Goal: Transaction & Acquisition: Book appointment/travel/reservation

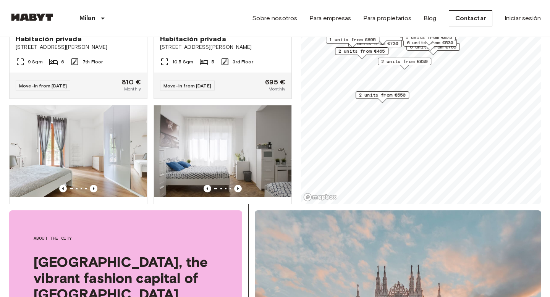
scroll to position [100, 0]
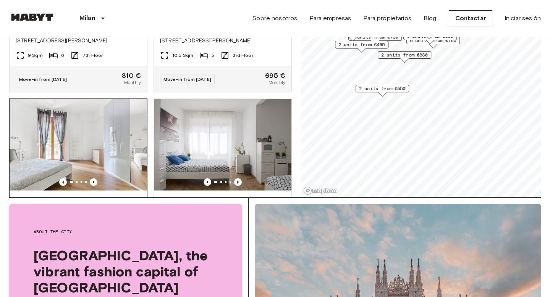
click at [105, 138] on img at bounding box center [79, 145] width 138 height 92
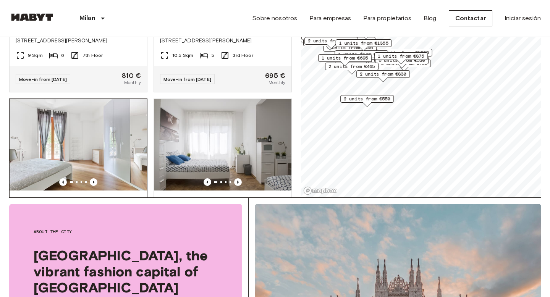
click at [70, 197] on span "Habitación privada" at bounding box center [49, 201] width 66 height 9
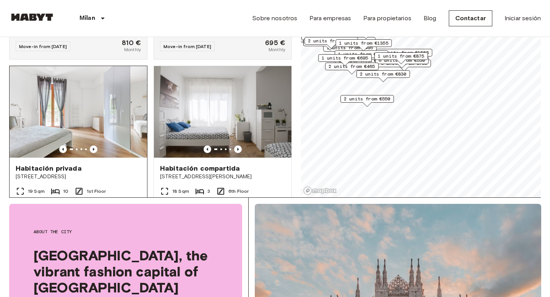
scroll to position [437, 0]
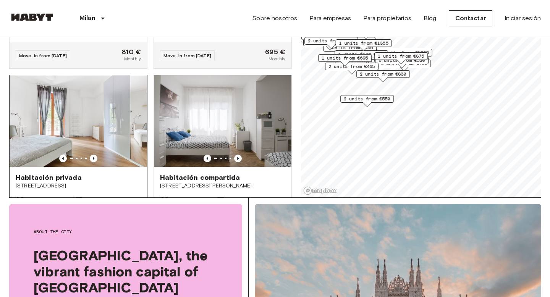
click at [112, 102] on img at bounding box center [79, 121] width 138 height 92
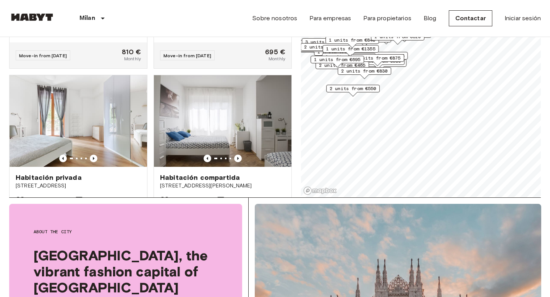
scroll to position [162, 0]
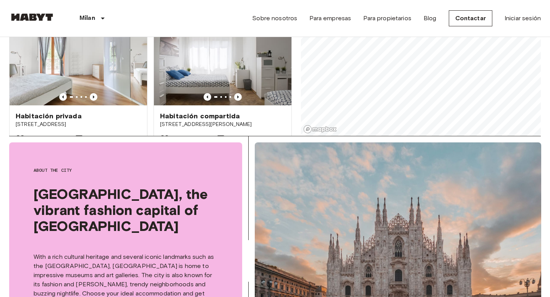
scroll to position [211, 0]
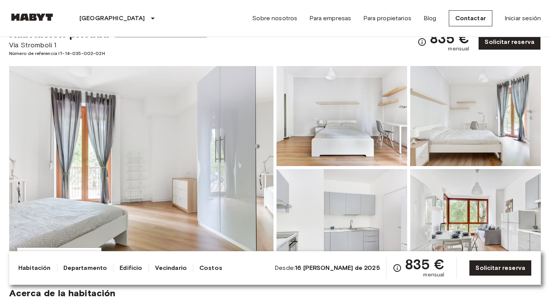
scroll to position [32, 0]
click at [389, 139] on img at bounding box center [342, 116] width 131 height 100
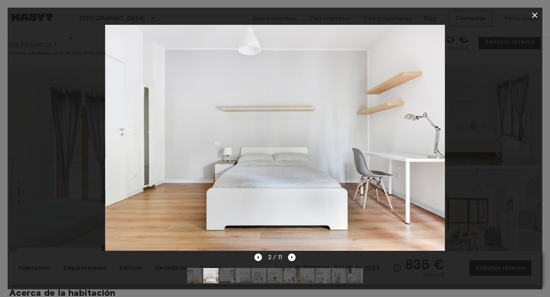
click at [258, 259] on icon "Imagen anterior" at bounding box center [258, 258] width 8 height 8
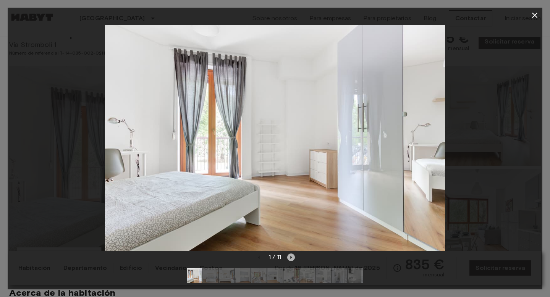
click at [293, 258] on icon "Siguiente imagen" at bounding box center [291, 258] width 8 height 8
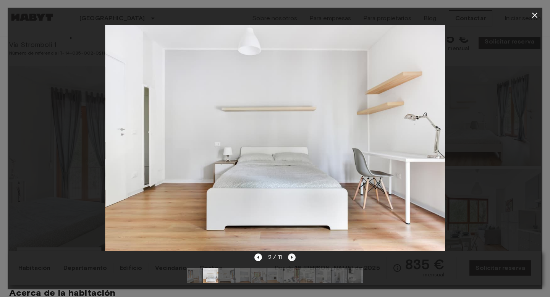
click at [293, 258] on icon "Siguiente imagen" at bounding box center [292, 258] width 8 height 8
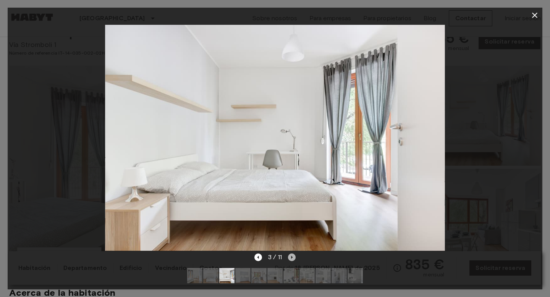
click at [293, 258] on icon "Siguiente imagen" at bounding box center [292, 258] width 8 height 8
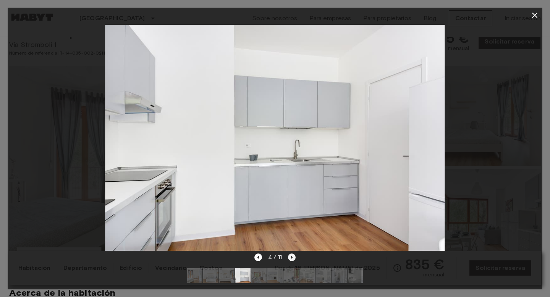
click at [293, 258] on icon "Siguiente imagen" at bounding box center [292, 258] width 8 height 8
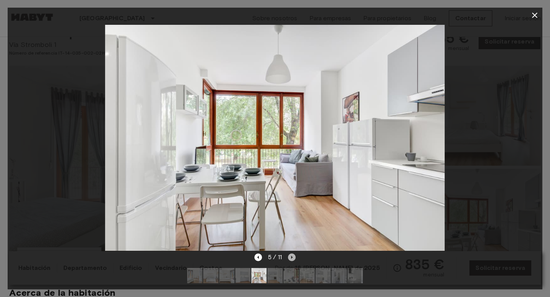
click at [293, 258] on icon "Siguiente imagen" at bounding box center [292, 258] width 8 height 8
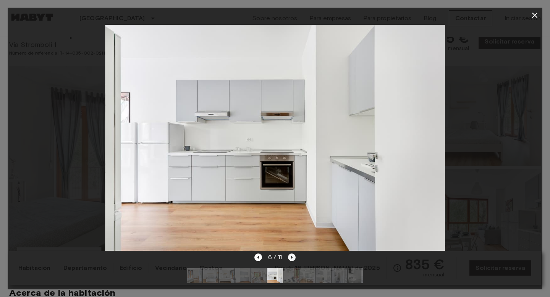
click at [293, 258] on icon "Siguiente imagen" at bounding box center [292, 258] width 8 height 8
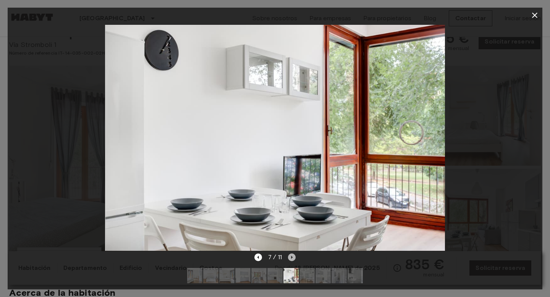
click at [293, 258] on icon "Siguiente imagen" at bounding box center [292, 258] width 8 height 8
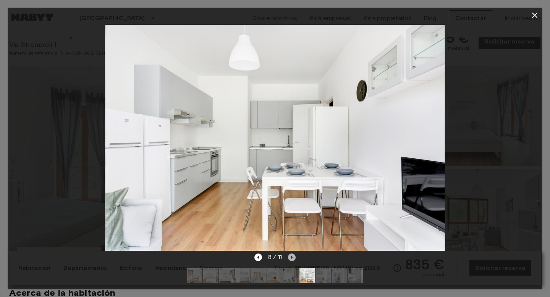
click at [293, 258] on icon "Siguiente imagen" at bounding box center [292, 258] width 8 height 8
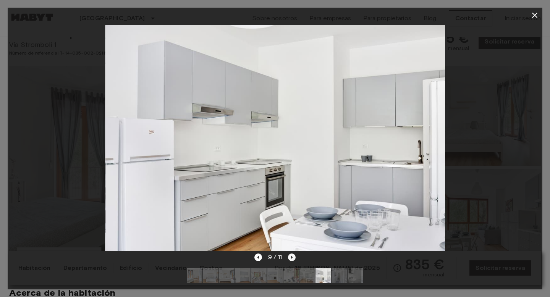
click at [293, 258] on icon "Siguiente imagen" at bounding box center [292, 258] width 8 height 8
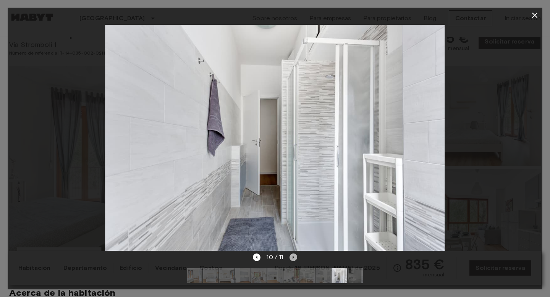
click at [293, 258] on icon "Siguiente imagen" at bounding box center [294, 257] width 2 height 3
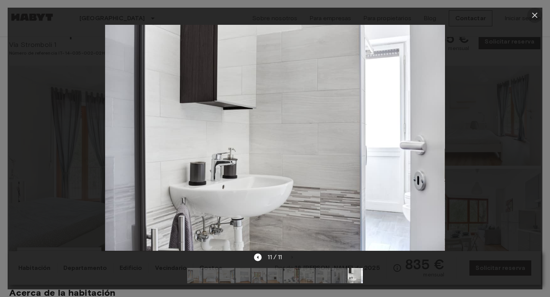
click at [534, 16] on icon "button" at bounding box center [534, 15] width 5 height 5
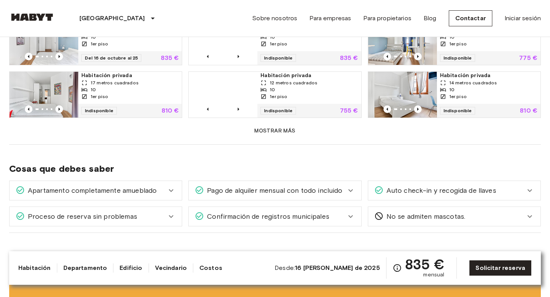
scroll to position [546, 0]
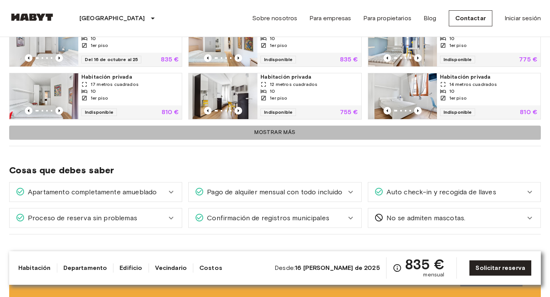
click at [263, 130] on button "Mostrar más" at bounding box center [275, 133] width 532 height 14
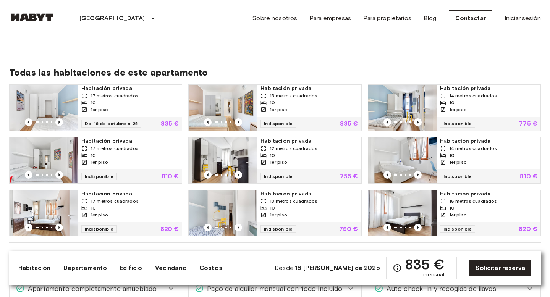
scroll to position [483, 0]
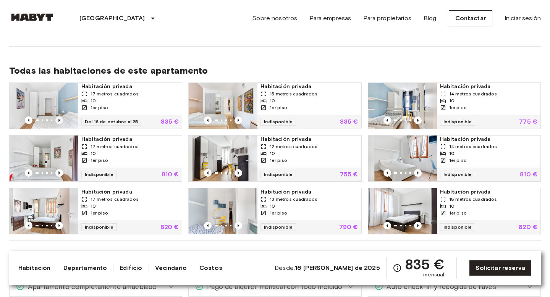
click at [59, 119] on icon "Imagen anterior" at bounding box center [59, 120] width 2 height 3
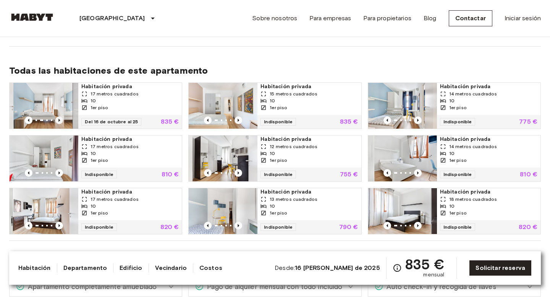
click at [58, 117] on icon "Imagen anterior" at bounding box center [59, 121] width 8 height 8
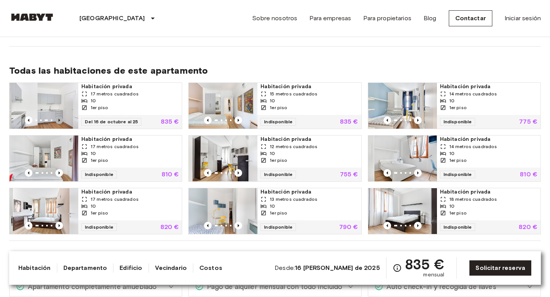
click at [58, 117] on icon "Imagen anterior" at bounding box center [59, 121] width 8 height 8
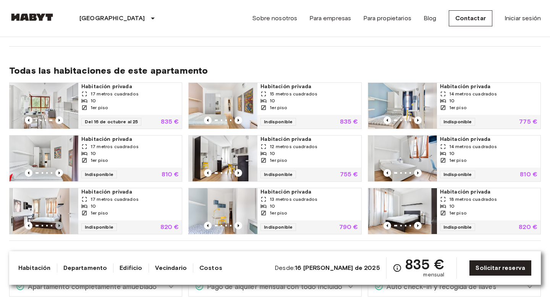
click at [61, 222] on icon "Imagen anterior" at bounding box center [59, 226] width 8 height 8
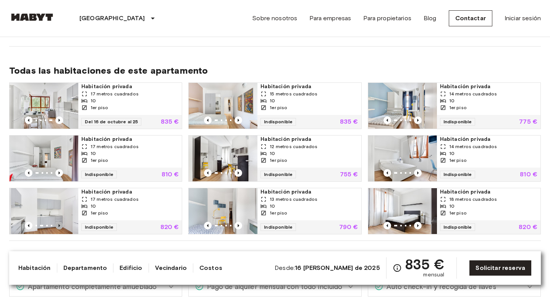
click at [62, 222] on icon "Imagen anterior" at bounding box center [59, 226] width 8 height 8
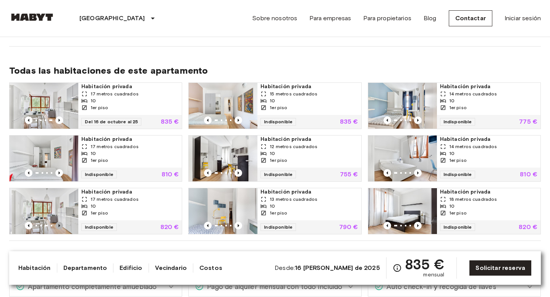
click at [62, 222] on icon "Imagen anterior" at bounding box center [59, 226] width 8 height 8
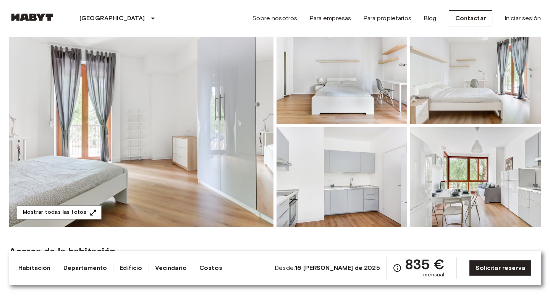
scroll to position [0, 0]
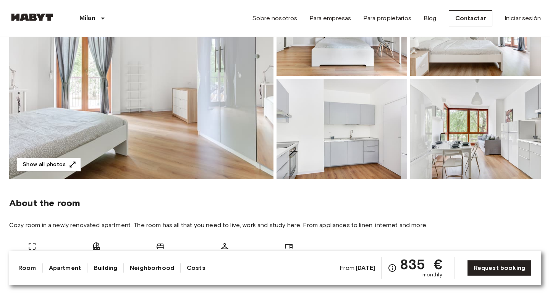
scroll to position [125, 0]
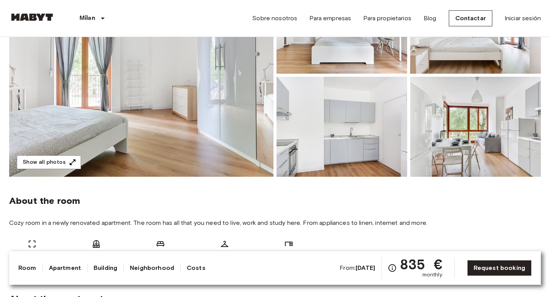
click at [472, 164] on img at bounding box center [475, 127] width 131 height 100
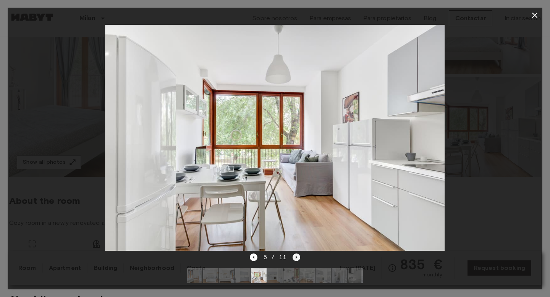
click at [297, 257] on icon "Next image" at bounding box center [297, 257] width 2 height 3
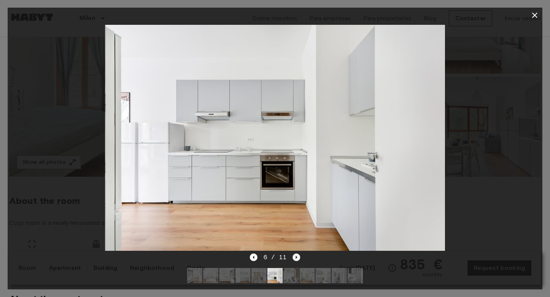
click at [297, 257] on icon "Next image" at bounding box center [297, 257] width 2 height 3
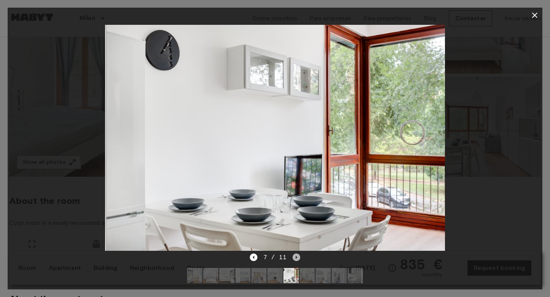
click at [297, 257] on icon "Next image" at bounding box center [297, 257] width 2 height 3
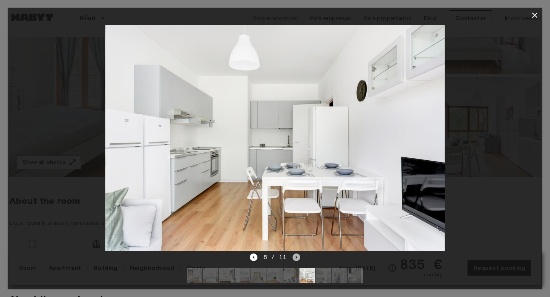
click at [297, 257] on icon "Next image" at bounding box center [297, 257] width 2 height 3
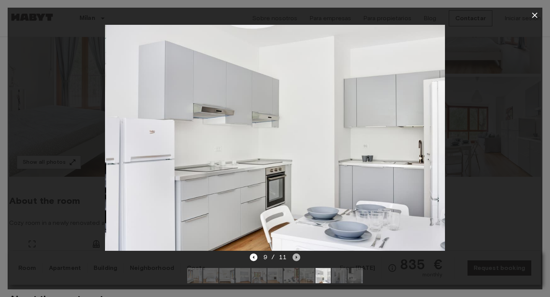
click at [297, 257] on icon "Next image" at bounding box center [297, 257] width 2 height 3
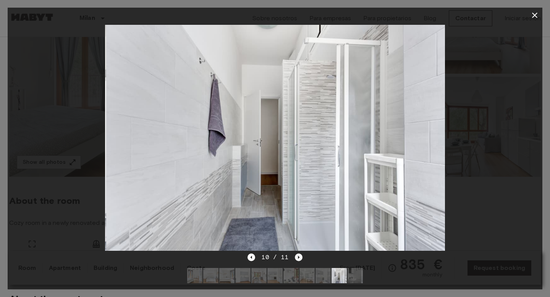
click at [297, 257] on icon "Next image" at bounding box center [299, 258] width 8 height 8
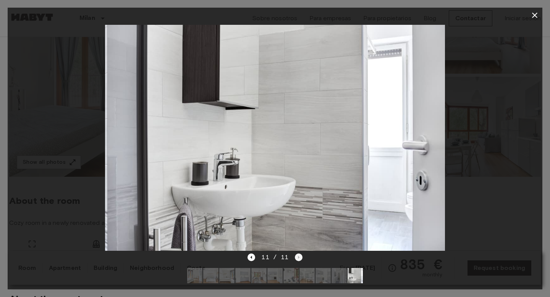
click at [297, 257] on div "11 / 11" at bounding box center [275, 257] width 55 height 9
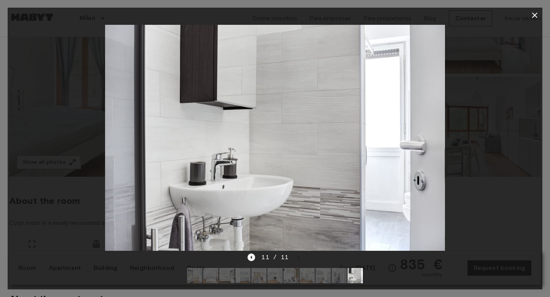
click at [253, 259] on icon "Previous image" at bounding box center [252, 258] width 8 height 8
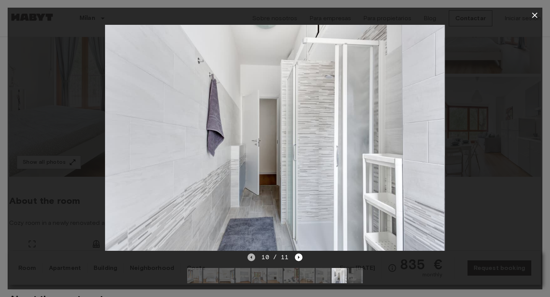
click at [253, 259] on icon "Previous image" at bounding box center [252, 258] width 8 height 8
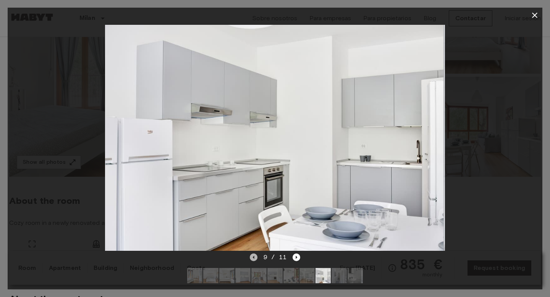
click at [253, 259] on icon "Previous image" at bounding box center [254, 258] width 8 height 8
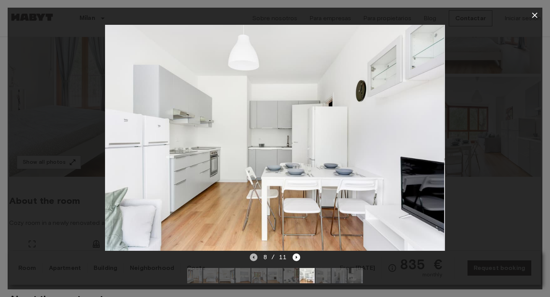
click at [253, 259] on icon "Previous image" at bounding box center [254, 258] width 8 height 8
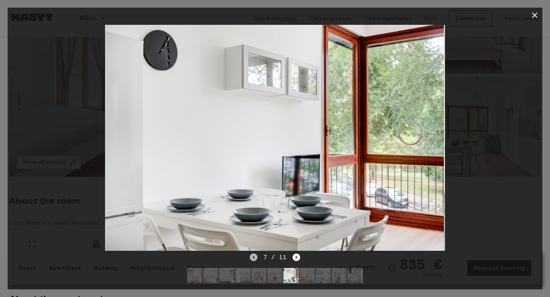
click at [253, 259] on icon "Previous image" at bounding box center [254, 258] width 8 height 8
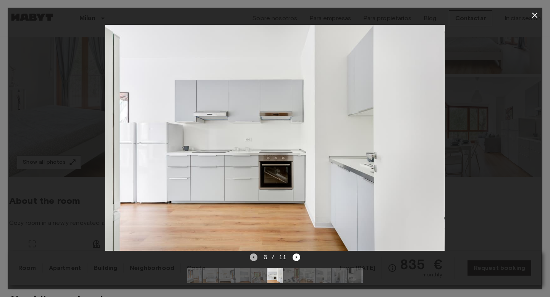
click at [253, 259] on icon "Previous image" at bounding box center [254, 258] width 8 height 8
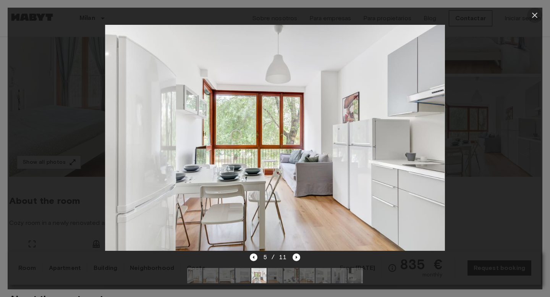
click at [538, 15] on icon "button" at bounding box center [534, 15] width 9 height 9
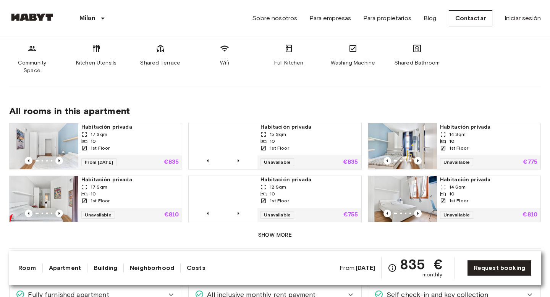
scroll to position [431, 0]
